Goal: Use online tool/utility: Utilize a website feature to perform a specific function

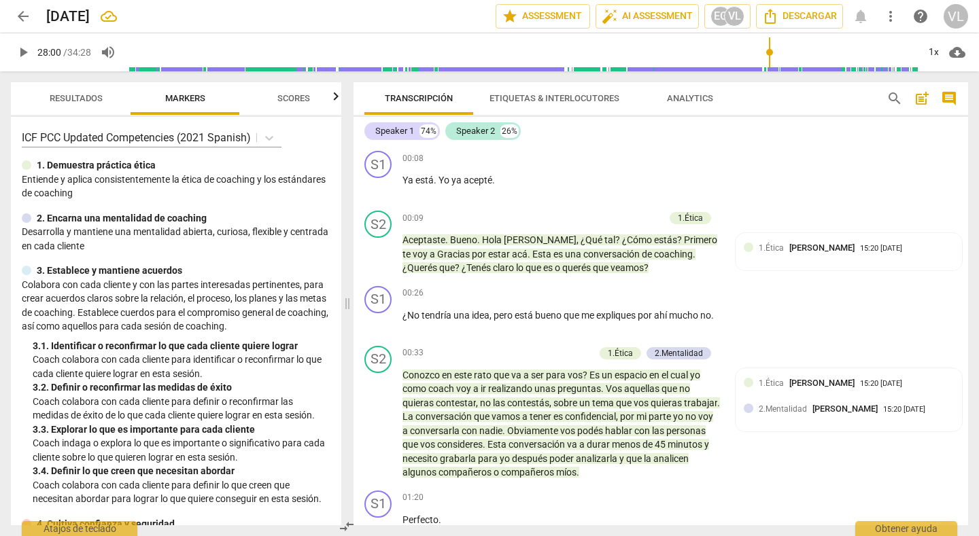
scroll to position [5713, 0]
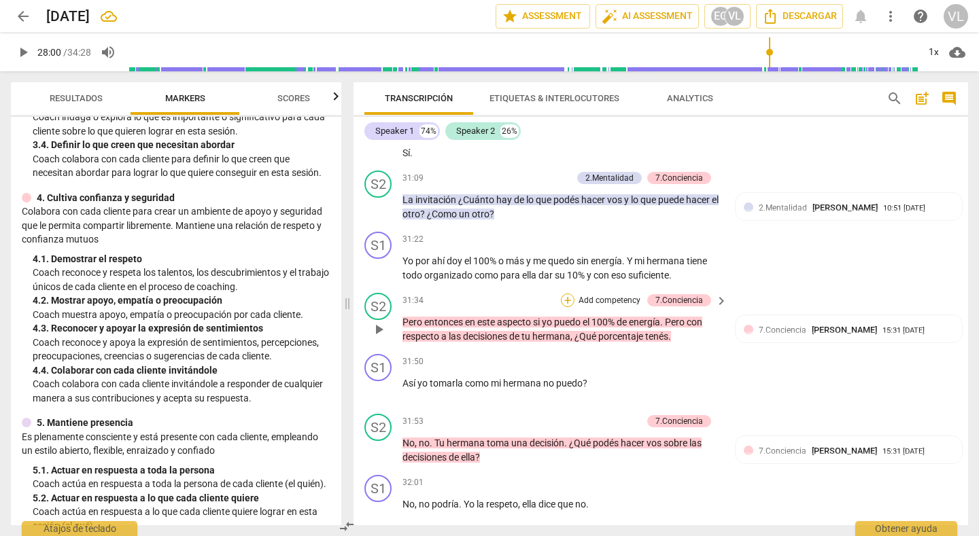
click at [561, 294] on div "+" at bounding box center [568, 301] width 14 height 14
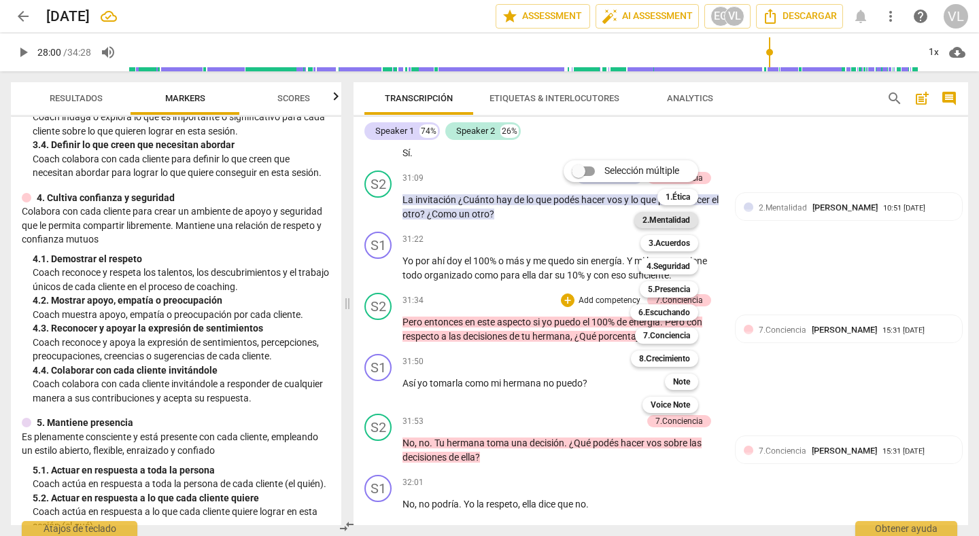
click at [683, 222] on b "2.Mentalidad" at bounding box center [666, 220] width 48 height 16
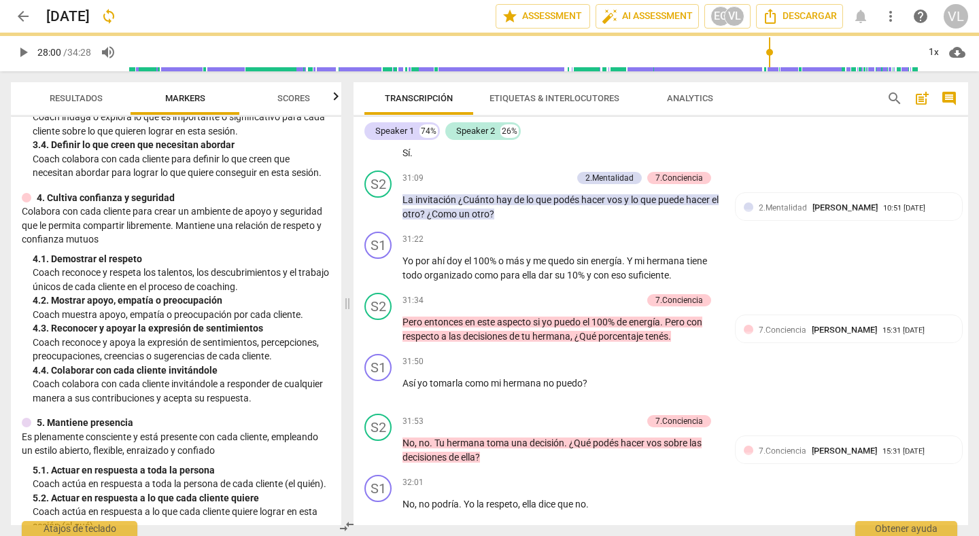
click at [657, 245] on b "2.Mentalidad" at bounding box center [639, 250] width 36 height 10
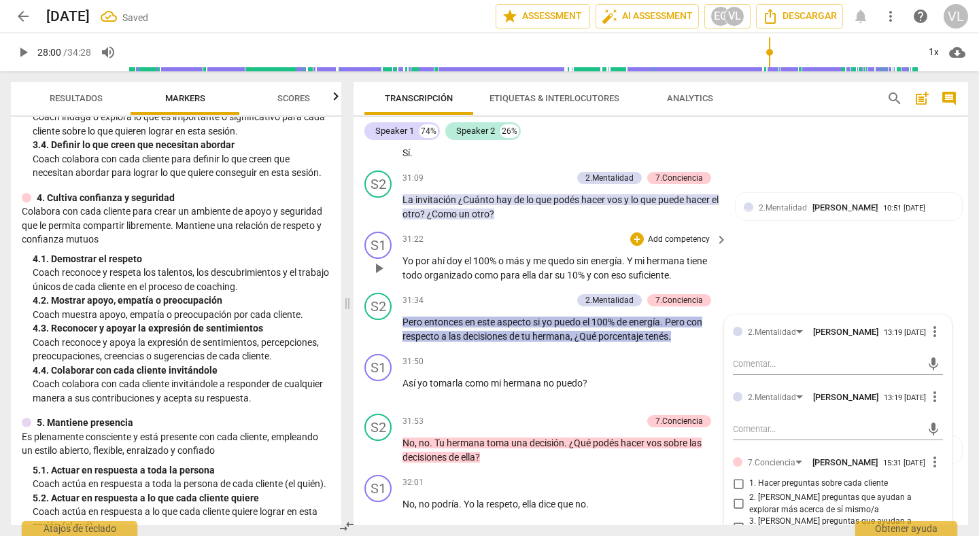
click at [823, 233] on div "S1 play_arrow pause 31:22 + Add competency keyboard_arrow_right Yo por ahí doy …" at bounding box center [660, 256] width 614 height 61
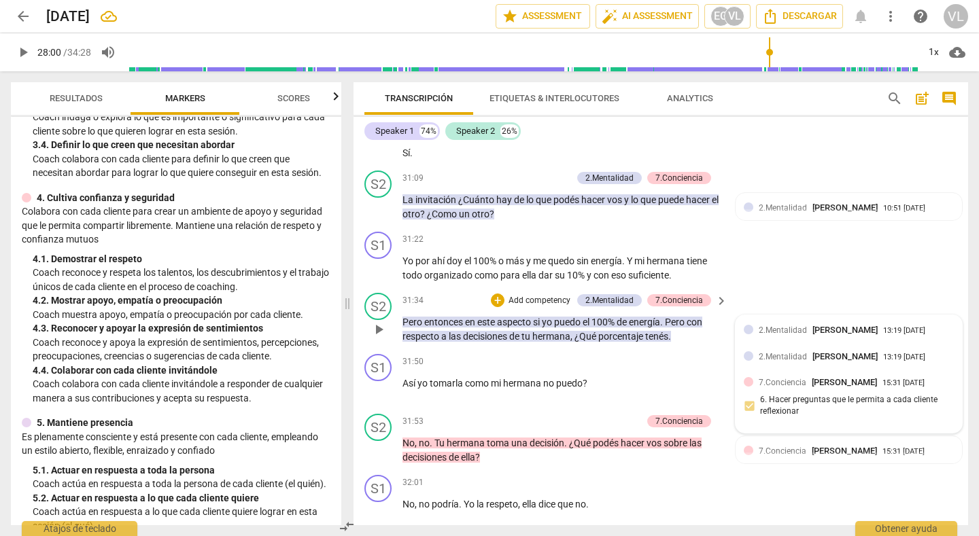
click at [784, 326] on span "2.Mentalidad" at bounding box center [782, 331] width 48 height 10
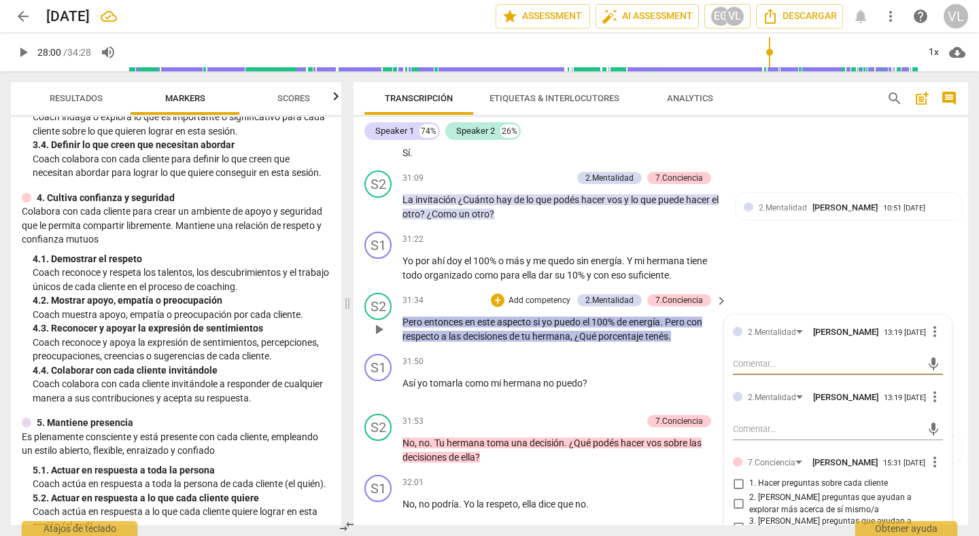
click at [929, 326] on span "more_vert" at bounding box center [934, 332] width 16 height 16
click at [926, 346] on li "Borrar" at bounding box center [943, 346] width 48 height 26
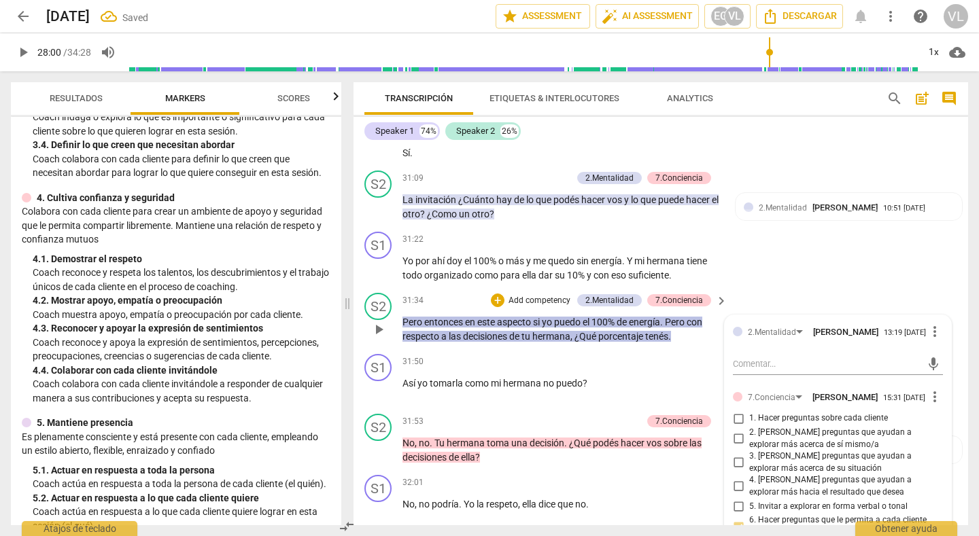
click at [942, 287] on div "S2 play_arrow pause 31:34 + Add competency 2.Mentalidad 7.Conciencia keyboard_a…" at bounding box center [660, 317] width 614 height 61
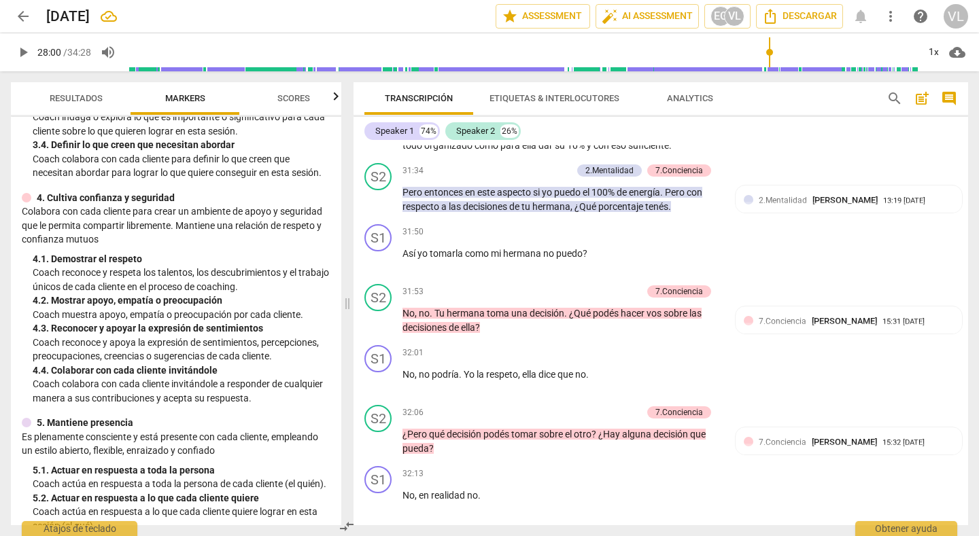
scroll to position [5959, 0]
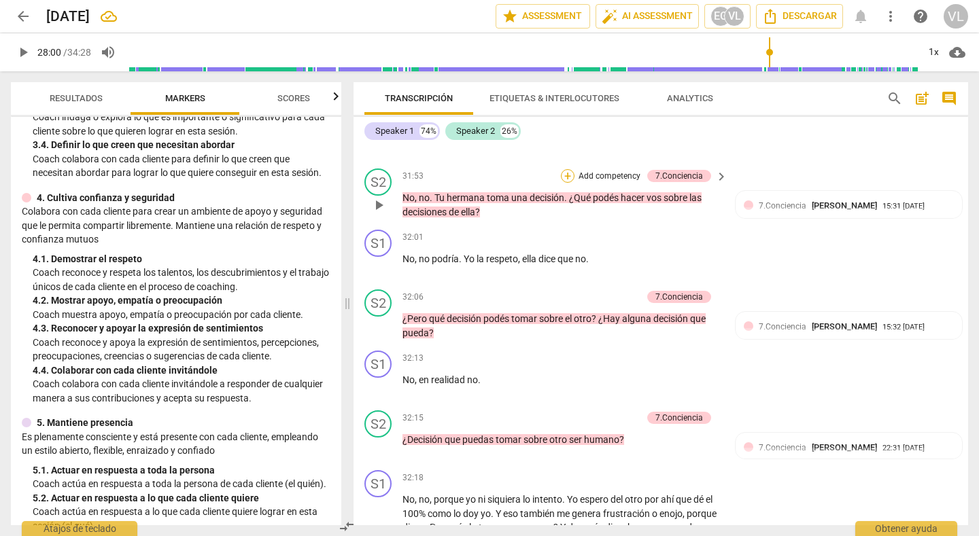
click at [565, 169] on div "+" at bounding box center [568, 176] width 14 height 14
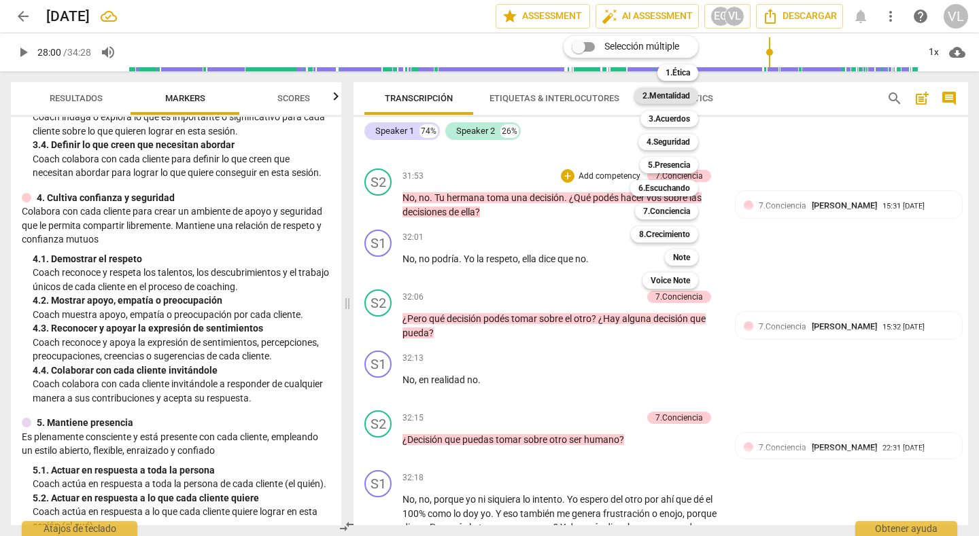
click at [655, 97] on b "2.Mentalidad" at bounding box center [666, 96] width 48 height 16
